Goal: Task Accomplishment & Management: Manage account settings

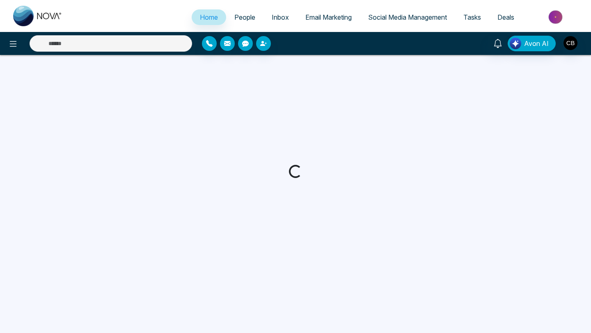
select select "*"
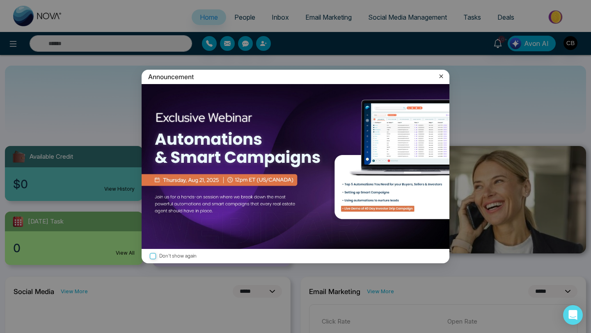
click at [441, 76] on icon at bounding box center [441, 77] width 4 height 4
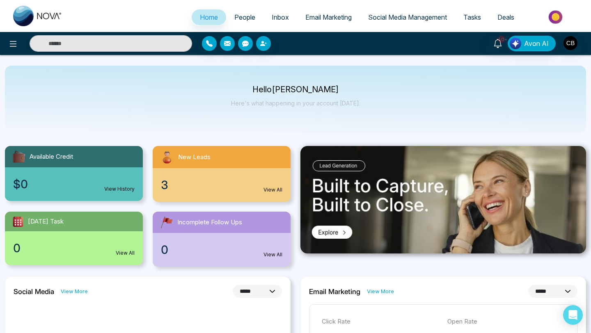
click at [274, 187] on link "View All" at bounding box center [272, 189] width 19 height 7
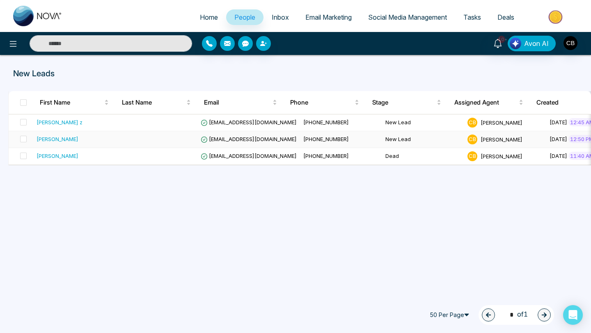
click at [216, 140] on span "edgartator1951@gmail.com" at bounding box center [249, 139] width 96 height 7
click at [65, 121] on div "Zedbeg Amin Ahmed z" at bounding box center [59, 122] width 46 height 8
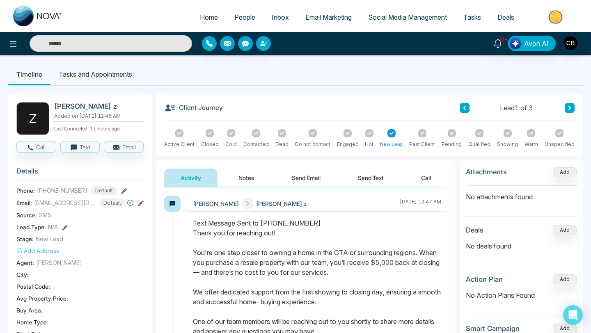
click at [247, 179] on button "Notes" at bounding box center [246, 178] width 48 height 18
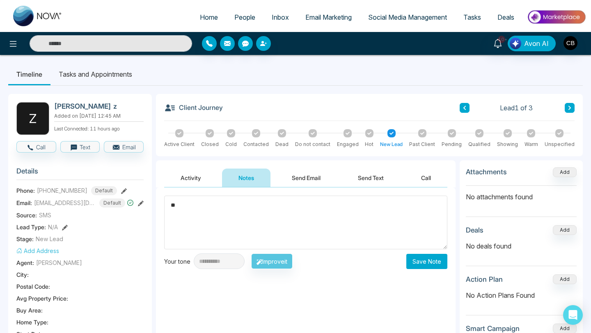
type textarea "*"
type textarea "*********"
click at [432, 262] on button "Save Note" at bounding box center [426, 261] width 41 height 15
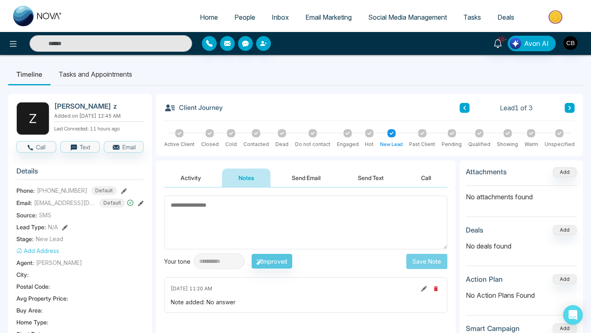
click at [180, 203] on textarea at bounding box center [305, 223] width 283 height 54
type textarea "*********"
click at [429, 265] on button "Save Note" at bounding box center [426, 261] width 41 height 15
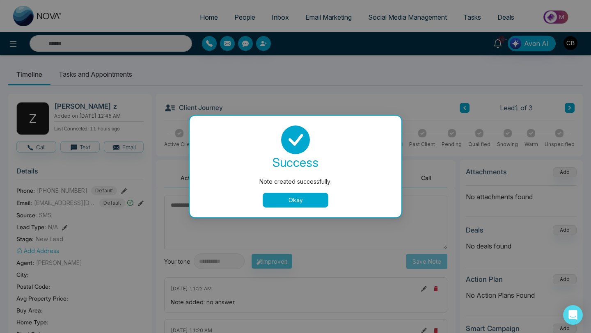
click at [299, 198] on button "Okay" at bounding box center [295, 200] width 66 height 15
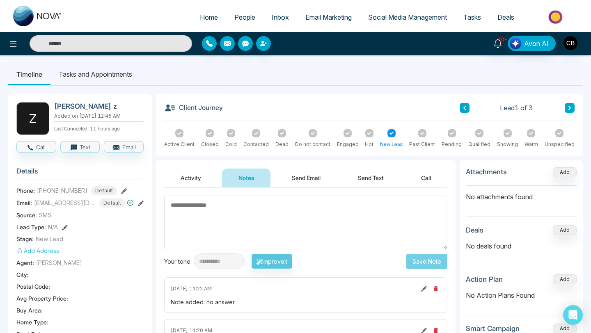
click at [240, 17] on span "People" at bounding box center [244, 17] width 21 height 8
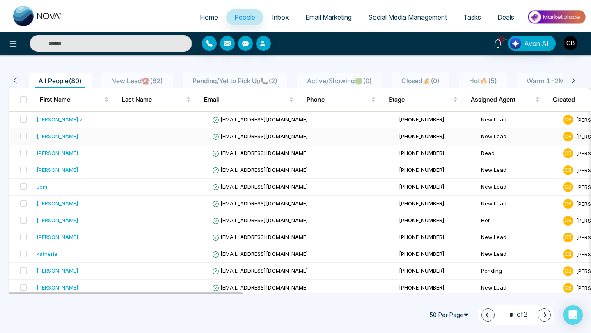
scroll to position [97, 0]
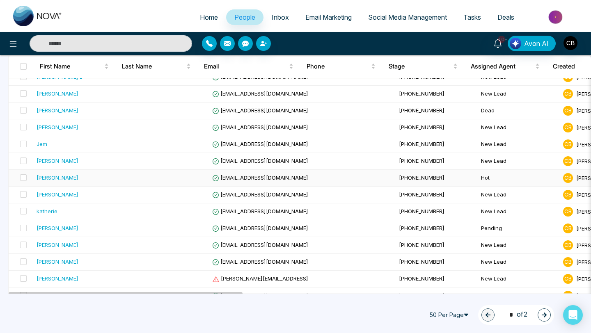
click at [70, 177] on div "Laurel Fielding" at bounding box center [57, 177] width 42 height 8
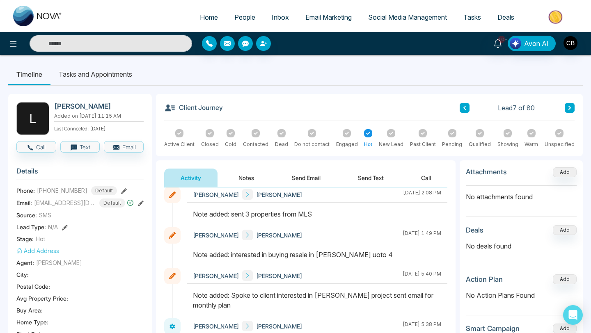
scroll to position [5, 0]
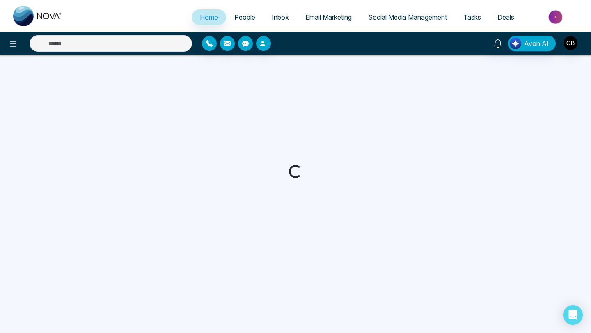
select select "*"
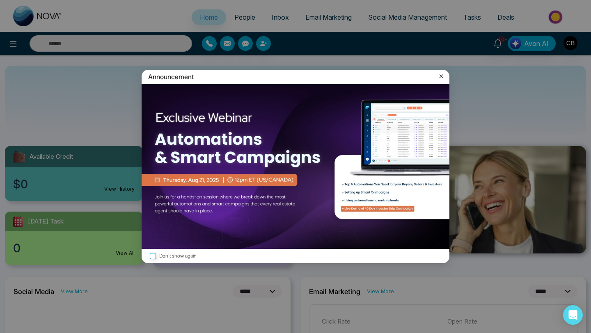
click at [443, 75] on icon at bounding box center [441, 76] width 8 height 8
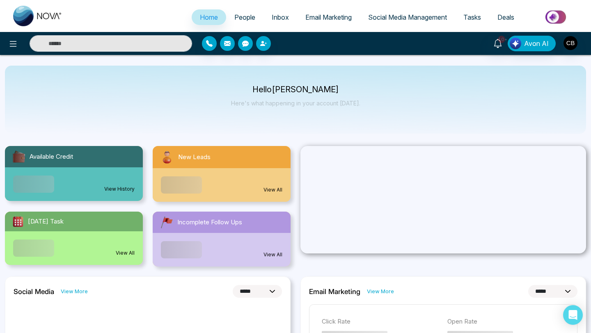
select select "*"
